Goal: Task Accomplishment & Management: Manage account settings

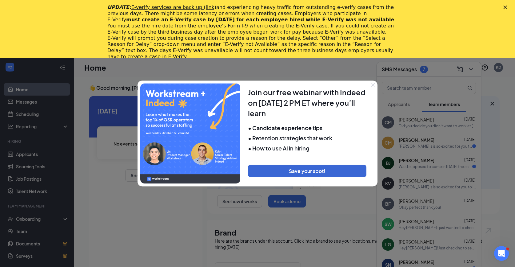
click at [373, 84] on icon "Close" at bounding box center [374, 85] width 4 height 4
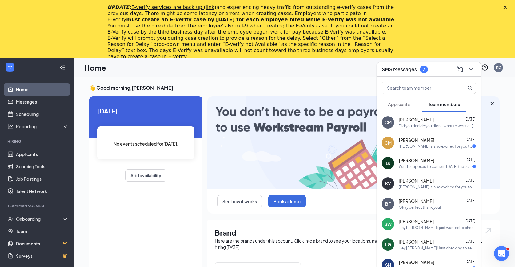
click at [266, 90] on h3 "👋 Good morning, Kristel Dewall !" at bounding box center [294, 87] width 411 height 7
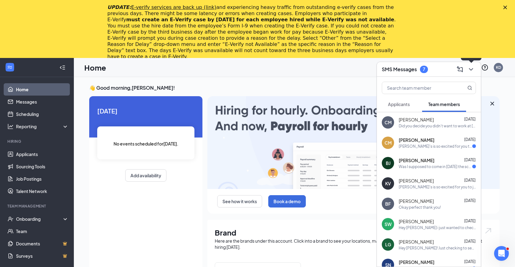
click at [473, 67] on icon "ChevronDown" at bounding box center [471, 69] width 7 height 7
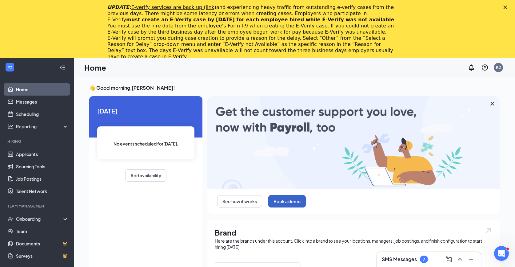
click at [290, 198] on button "Book a demo" at bounding box center [287, 201] width 38 height 12
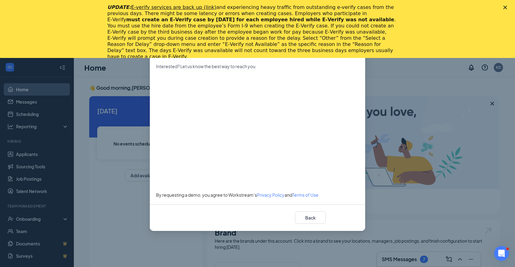
select select "US"
click at [305, 219] on button "Back" at bounding box center [310, 217] width 31 height 12
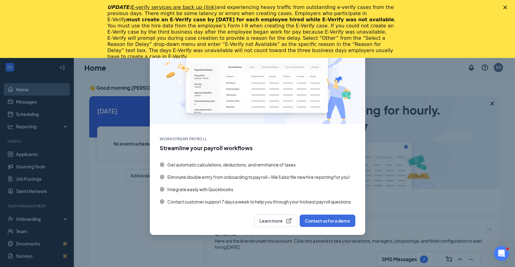
click at [506, 5] on div "UPDATE: E-verify services are back up (link) and experiencing heavy traffic fro…" at bounding box center [257, 31] width 515 height 59
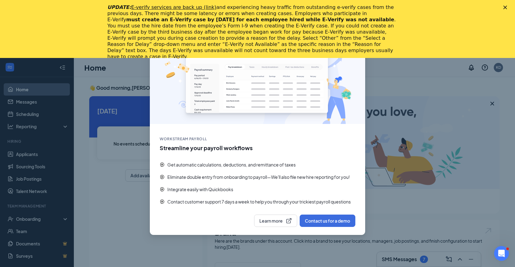
click at [505, 6] on polygon "Close" at bounding box center [506, 8] width 4 height 4
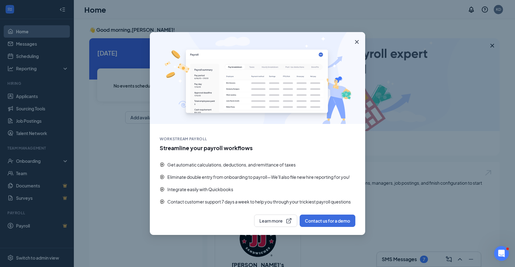
click at [355, 42] on icon "Cross" at bounding box center [356, 41] width 7 height 7
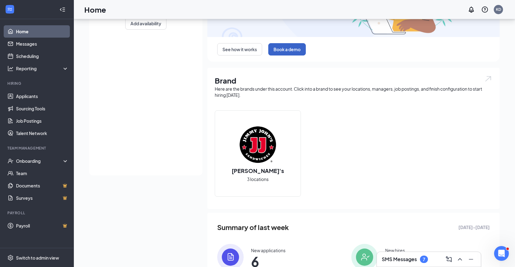
scroll to position [38, 0]
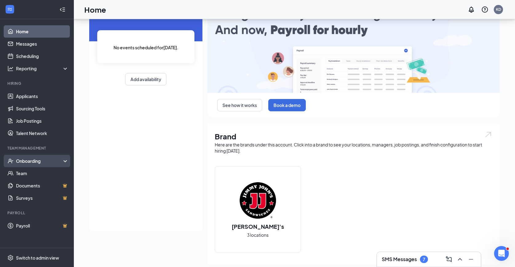
click at [43, 161] on div "Onboarding" at bounding box center [39, 161] width 47 height 6
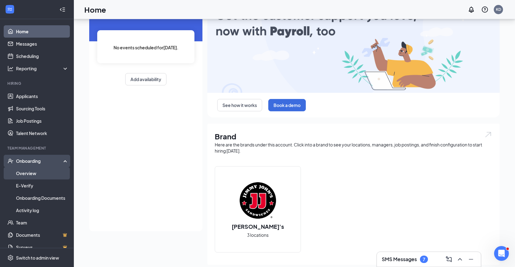
click at [38, 174] on link "Overview" at bounding box center [42, 173] width 53 height 12
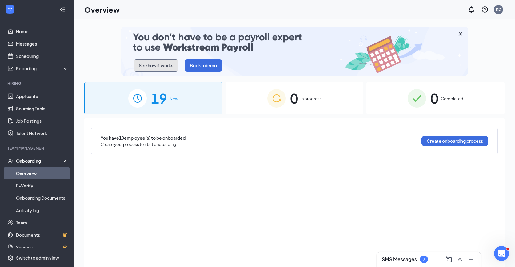
click at [159, 65] on button "See how it works" at bounding box center [156, 65] width 45 height 12
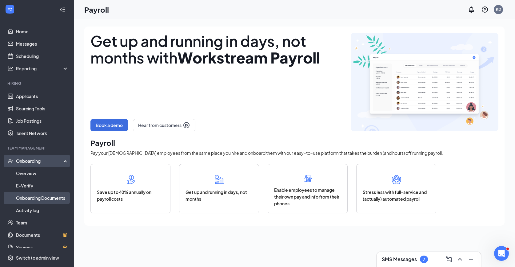
click at [36, 197] on link "Onboarding Documents" at bounding box center [42, 198] width 53 height 12
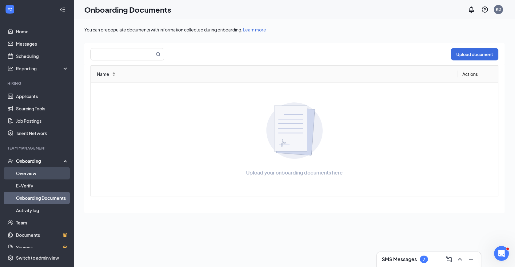
click at [33, 173] on link "Overview" at bounding box center [42, 173] width 53 height 12
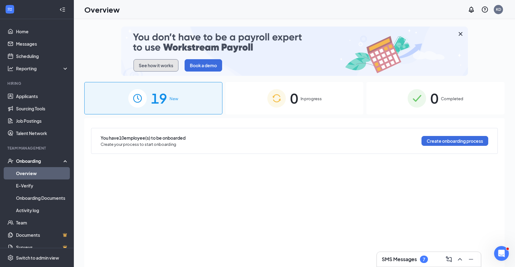
click at [148, 65] on button "See how it works" at bounding box center [156, 65] width 45 height 12
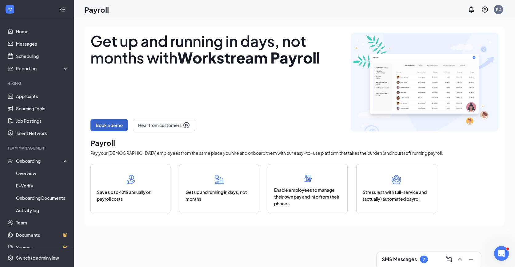
click at [117, 125] on button "Book a demo" at bounding box center [110, 125] width 38 height 12
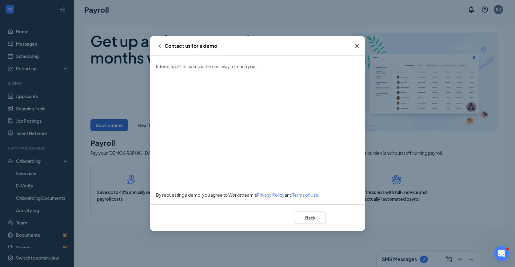
select select "US"
click at [356, 43] on icon "Cross" at bounding box center [356, 45] width 7 height 7
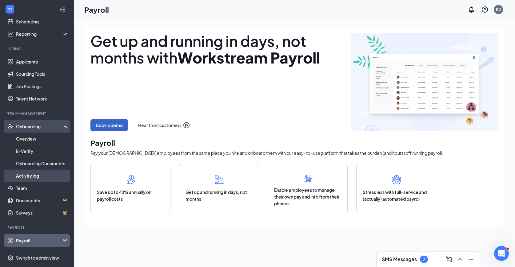
scroll to position [36, 0]
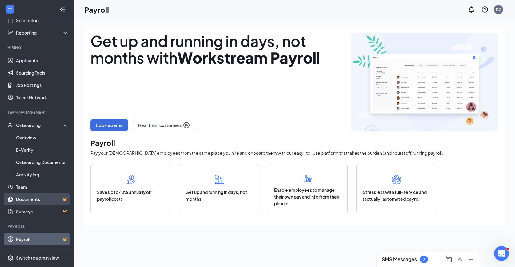
click at [35, 199] on link "Documents" at bounding box center [42, 199] width 53 height 12
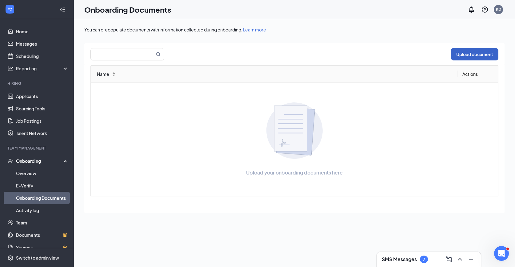
click at [465, 54] on button "Upload document" at bounding box center [474, 54] width 47 height 12
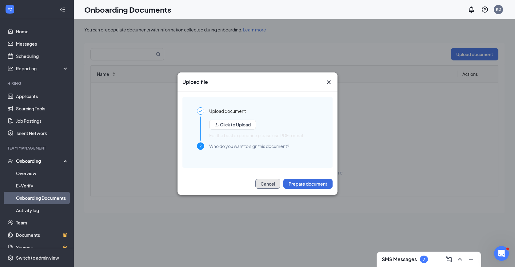
click at [268, 187] on button "Cancel" at bounding box center [268, 184] width 25 height 10
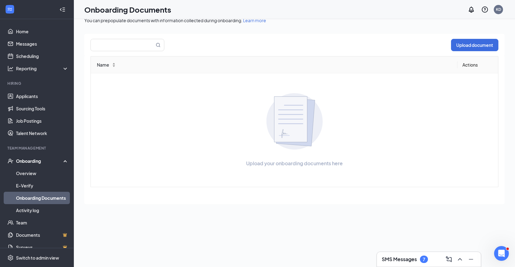
scroll to position [23, 0]
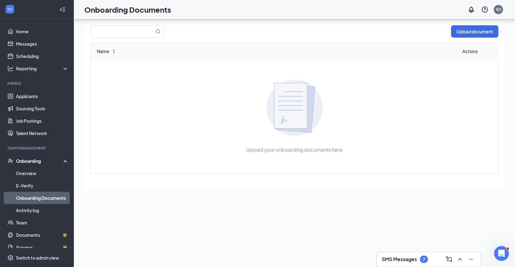
click at [29, 163] on div "Onboarding" at bounding box center [39, 161] width 47 height 6
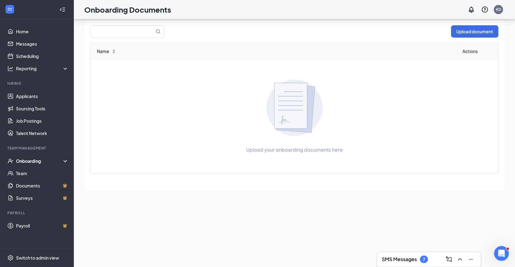
click at [29, 161] on div "Onboarding" at bounding box center [39, 161] width 47 height 6
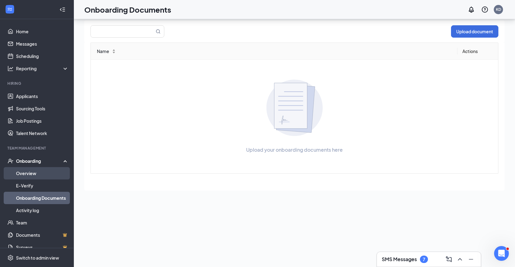
click at [26, 173] on link "Overview" at bounding box center [42, 173] width 53 height 12
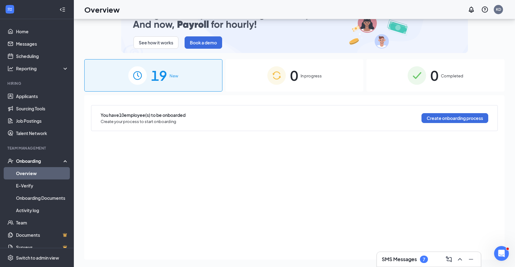
click at [35, 162] on div "Onboarding" at bounding box center [39, 161] width 47 height 6
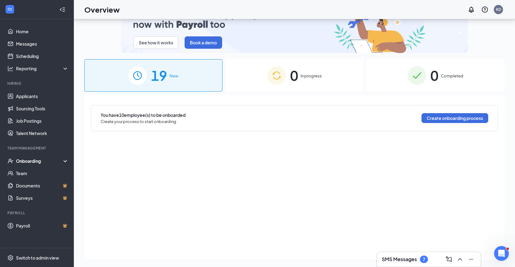
click at [35, 162] on div "Onboarding" at bounding box center [39, 161] width 47 height 6
